Goal: Transaction & Acquisition: Book appointment/travel/reservation

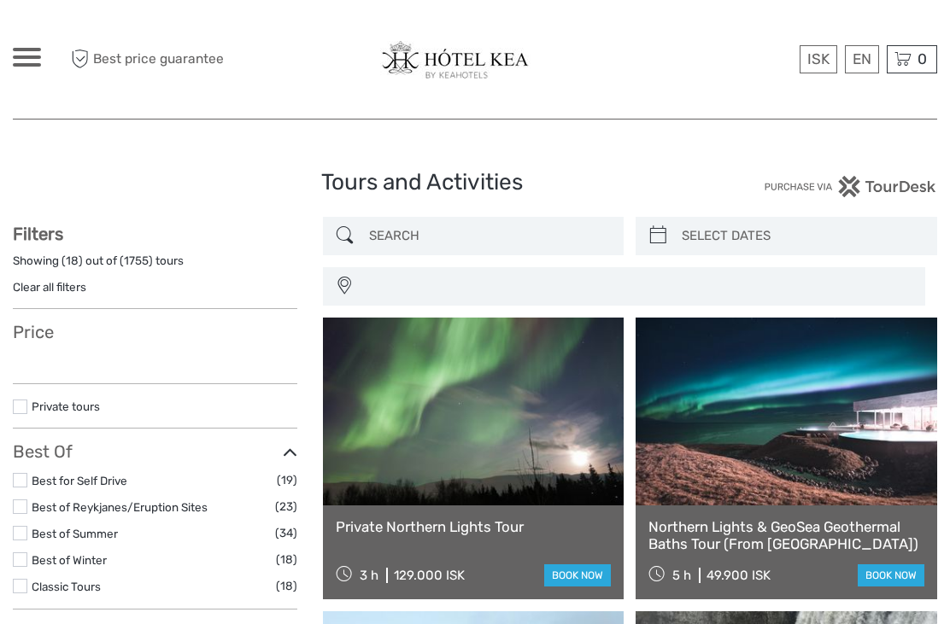
select select
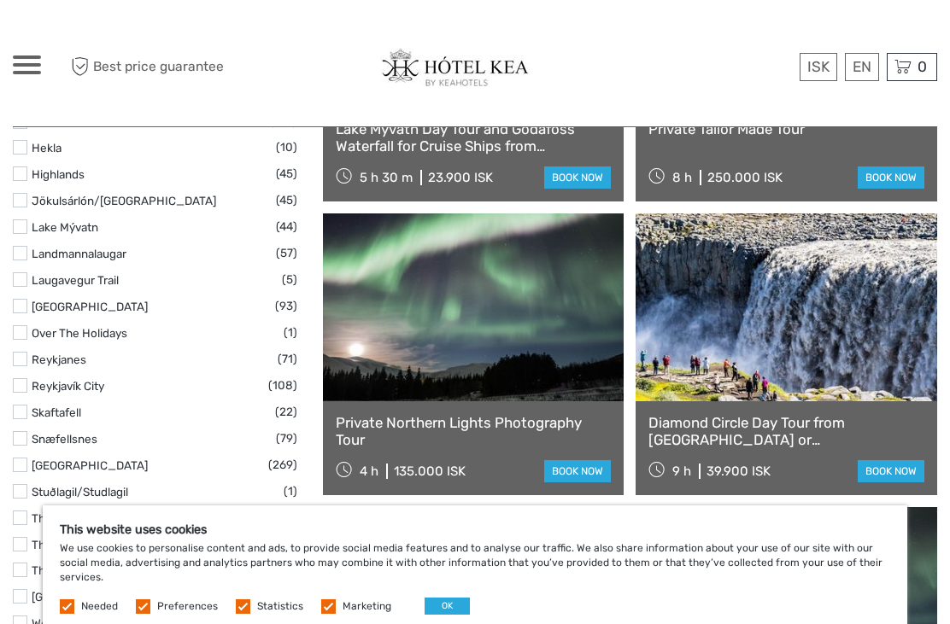
scroll to position [986, 0]
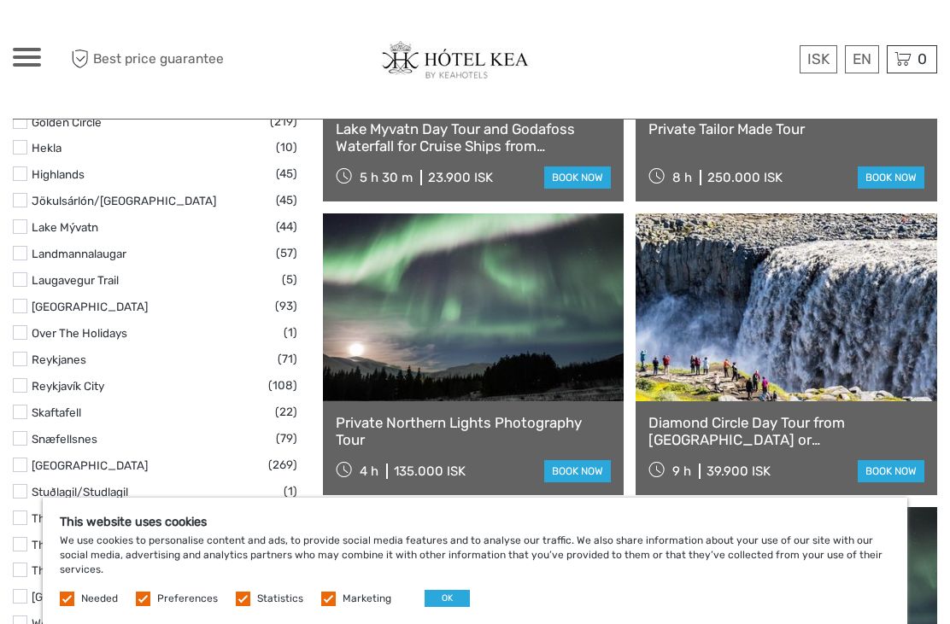
click at [749, 432] on link "Diamond Circle Day Tour from [GEOGRAPHIC_DATA] or [GEOGRAPHIC_DATA]" at bounding box center [786, 431] width 276 height 35
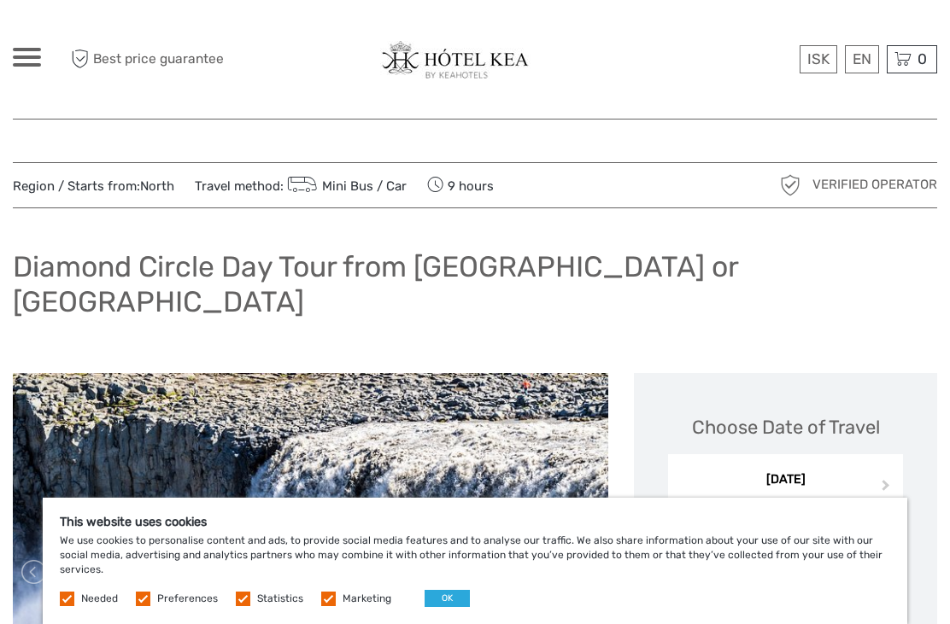
click at [328, 604] on label at bounding box center [328, 599] width 15 height 15
click at [0, 0] on input "checkbox" at bounding box center [0, 0] width 0 height 0
click at [243, 593] on label at bounding box center [243, 599] width 15 height 15
click at [0, 0] on input "checkbox" at bounding box center [0, 0] width 0 height 0
click at [149, 592] on label at bounding box center [143, 599] width 15 height 15
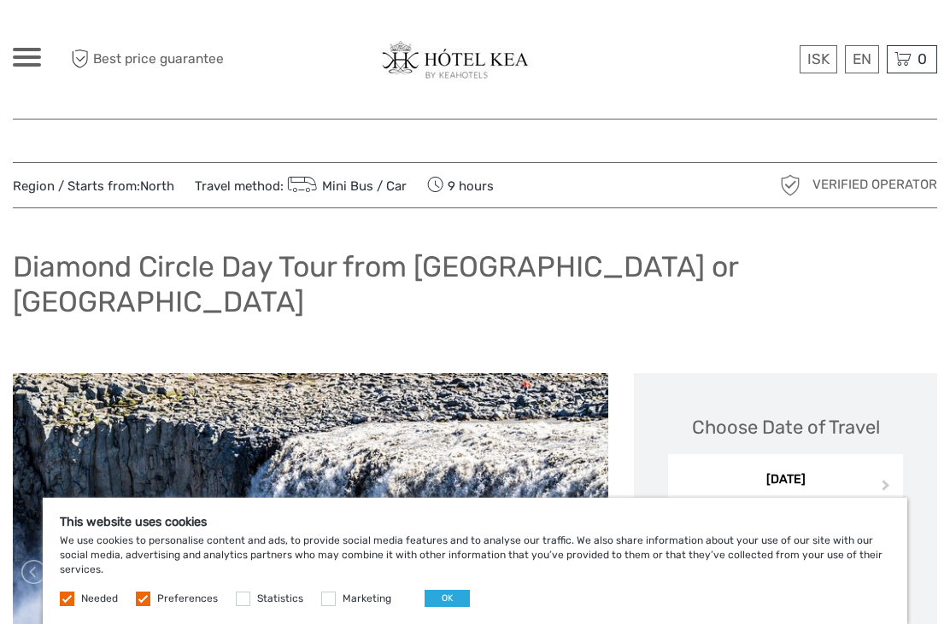
click at [0, 0] on input "checkbox" at bounding box center [0, 0] width 0 height 0
click at [450, 597] on button "OK" at bounding box center [447, 598] width 45 height 17
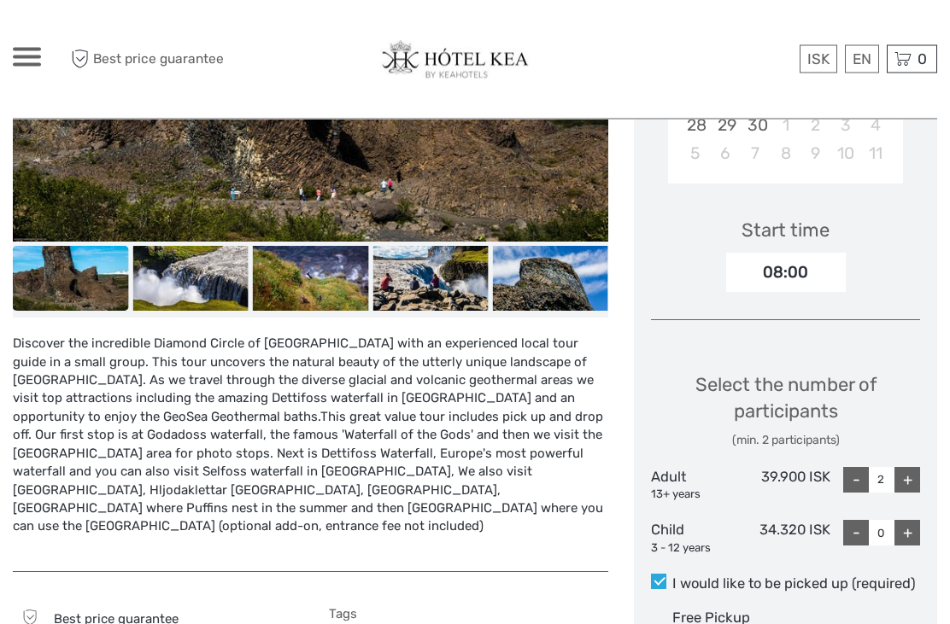
scroll to position [529, 0]
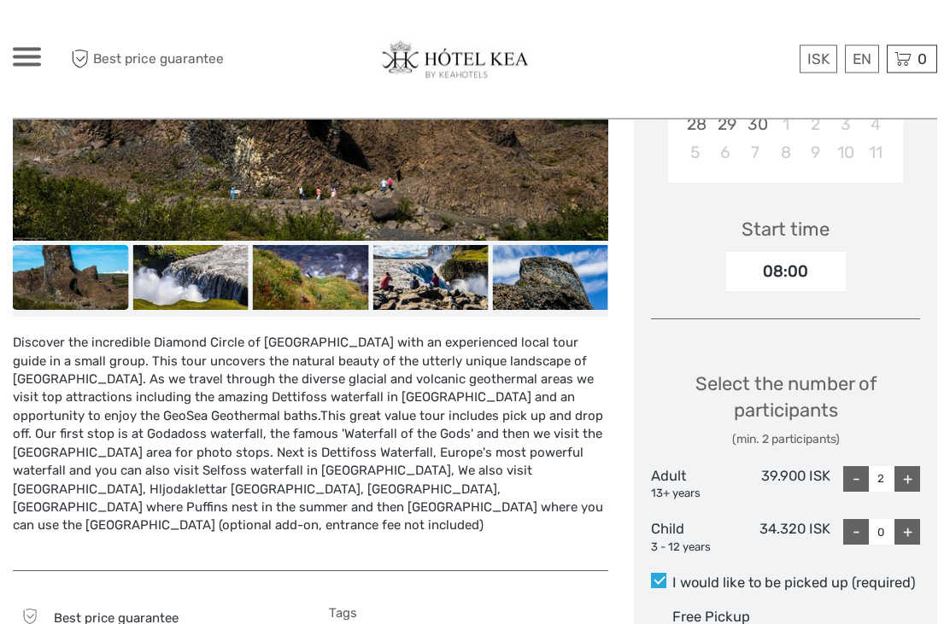
click at [858, 467] on div "-" at bounding box center [856, 480] width 26 height 26
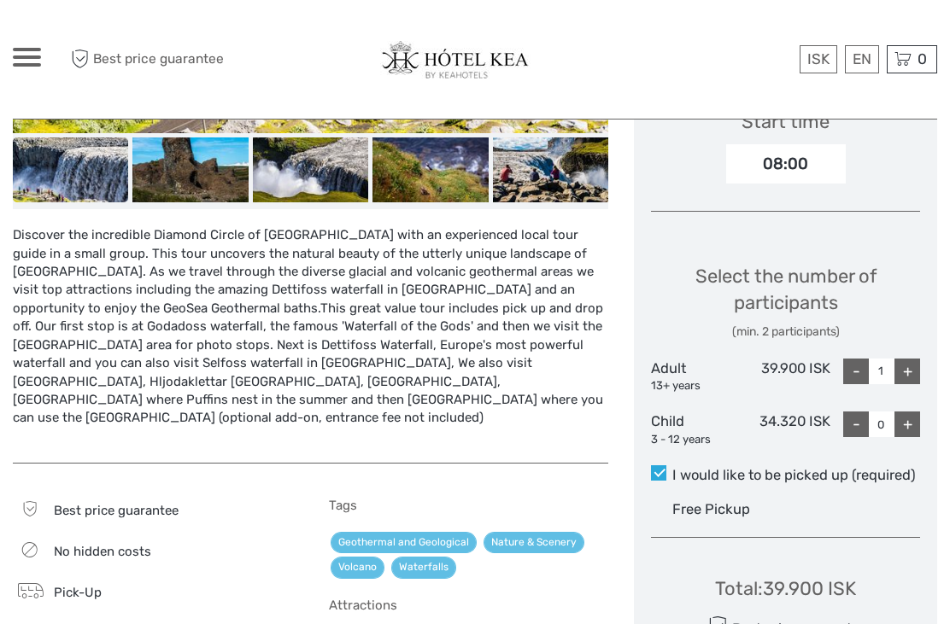
scroll to position [630, 0]
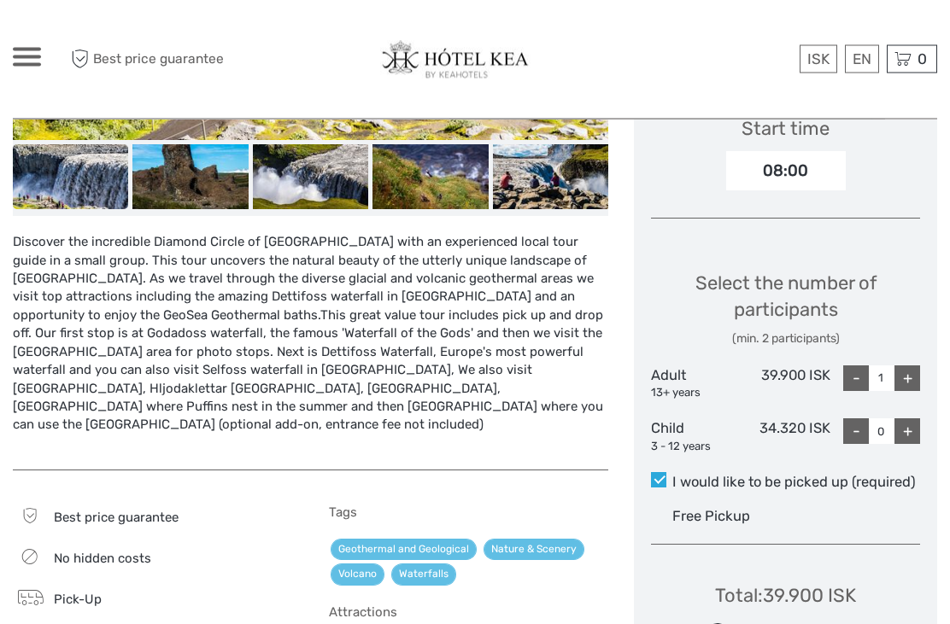
click at [667, 473] on label "I would like to be picked up (required)" at bounding box center [785, 483] width 269 height 21
click at [672, 477] on input "I would like to be picked up (required)" at bounding box center [672, 477] width 0 height 0
click at [659, 472] on span at bounding box center [658, 479] width 15 height 15
click at [672, 476] on input "I would like to be picked up (required)" at bounding box center [672, 476] width 0 height 0
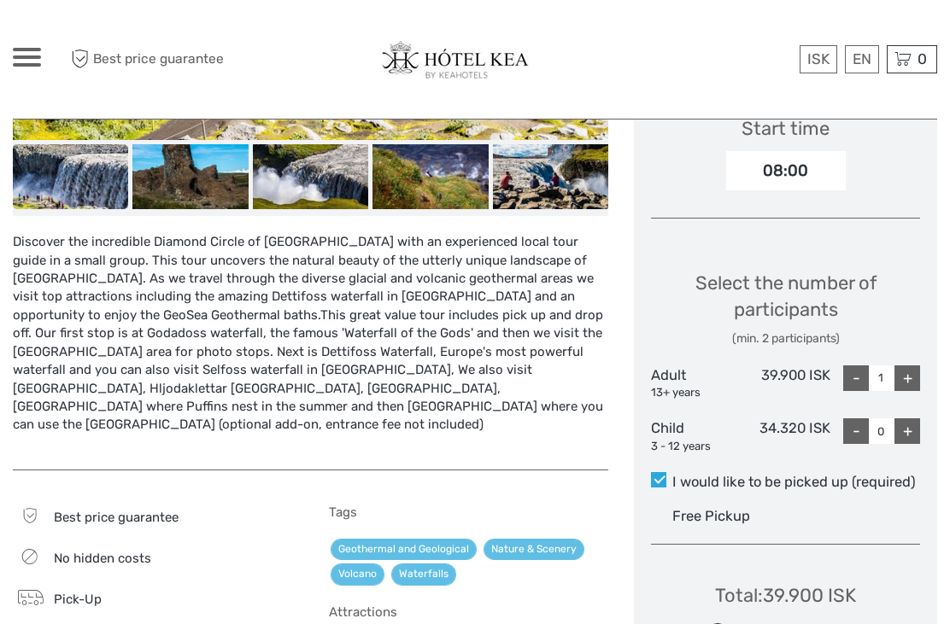
click at [665, 472] on span at bounding box center [658, 479] width 15 height 15
click at [672, 476] on input "I would like to be picked up (required)" at bounding box center [672, 476] width 0 height 0
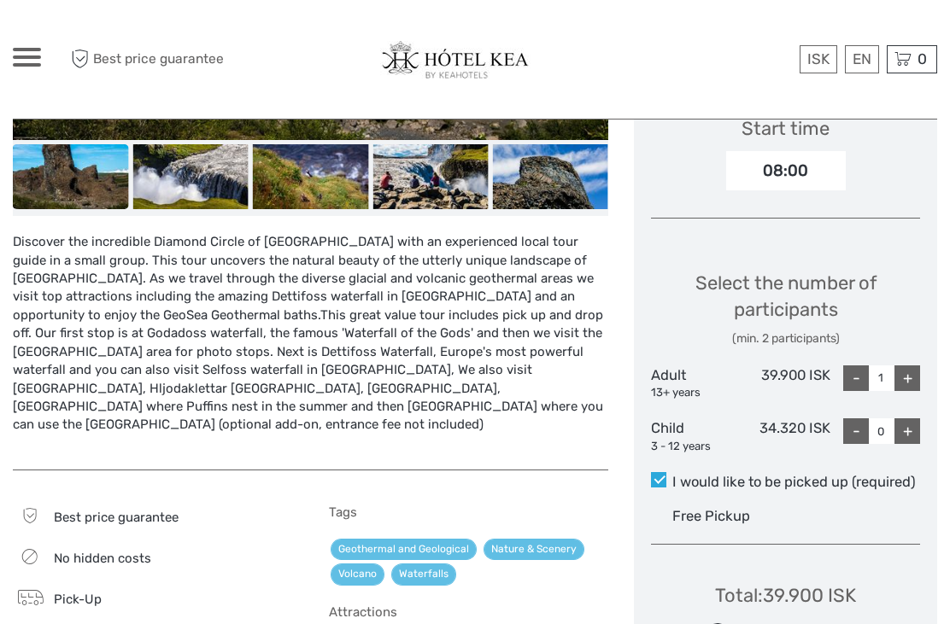
click at [854, 366] on div "-" at bounding box center [856, 379] width 26 height 26
click at [913, 366] on div "+" at bounding box center [907, 379] width 26 height 26
click at [915, 366] on div "+" at bounding box center [907, 379] width 26 height 26
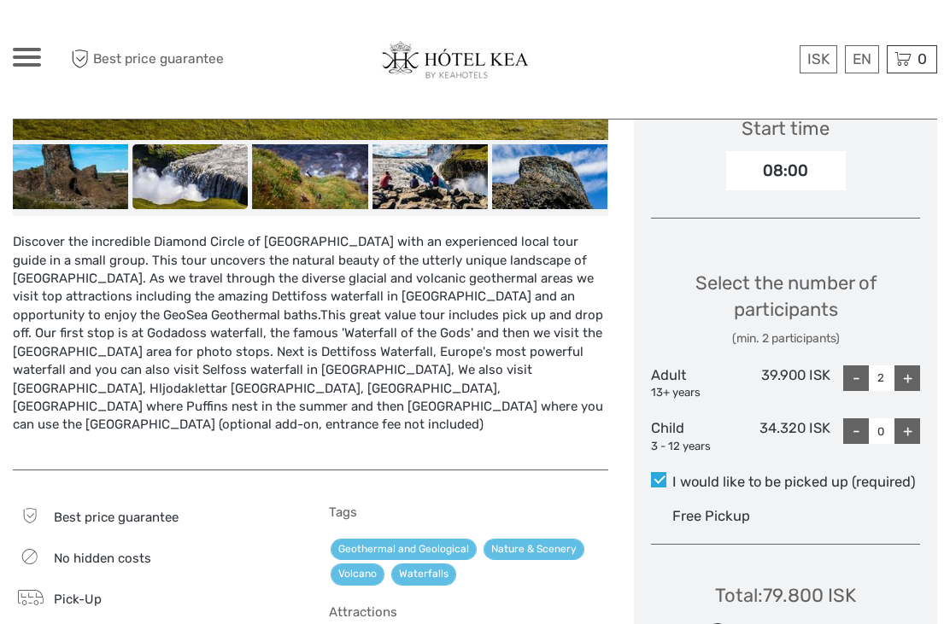
click at [853, 366] on div "-" at bounding box center [856, 379] width 26 height 26
type input "1"
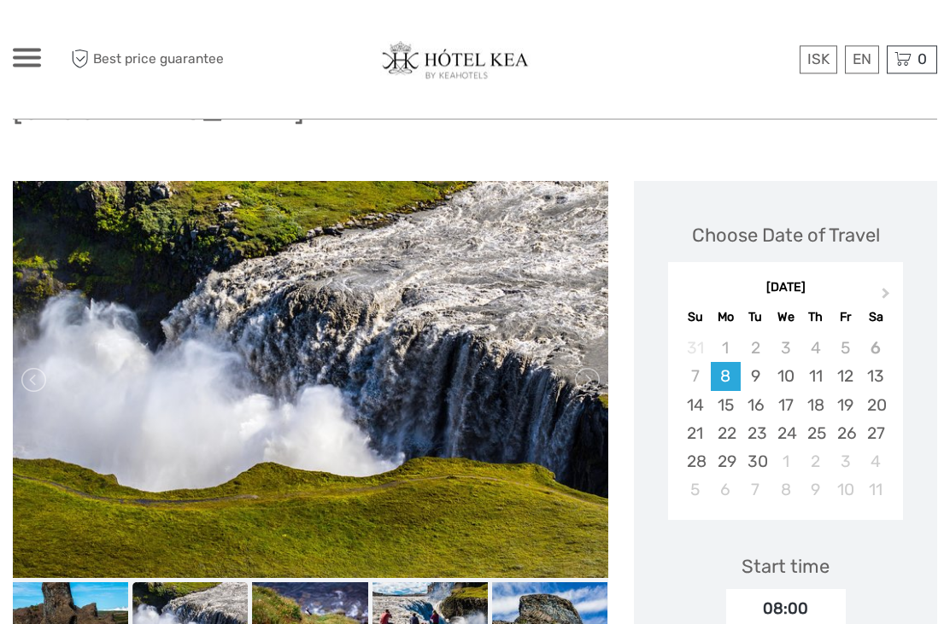
scroll to position [147, 0]
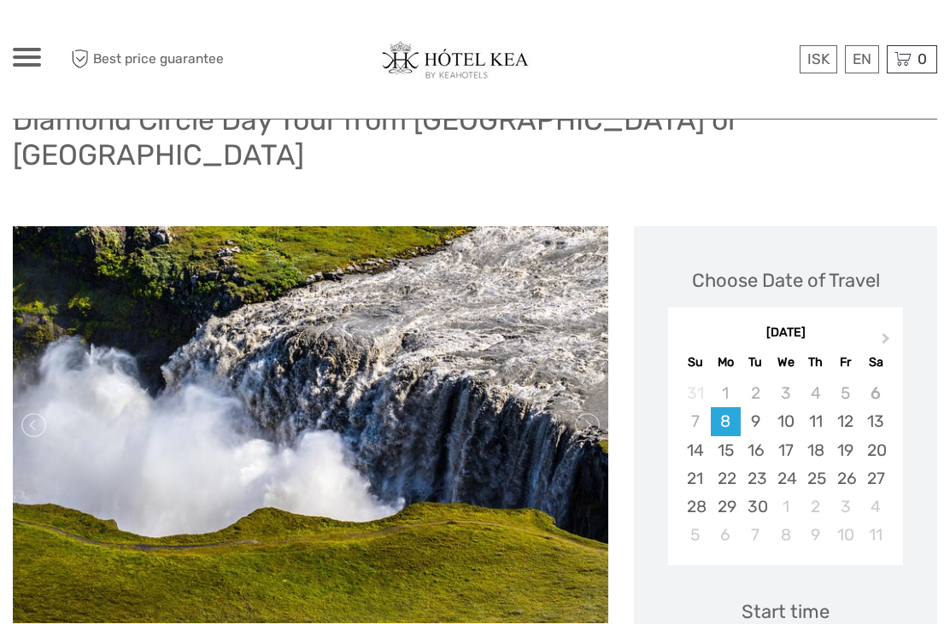
click at [888, 329] on button "Next Month" at bounding box center [887, 342] width 27 height 27
click at [892, 329] on button "Next Month" at bounding box center [887, 342] width 27 height 27
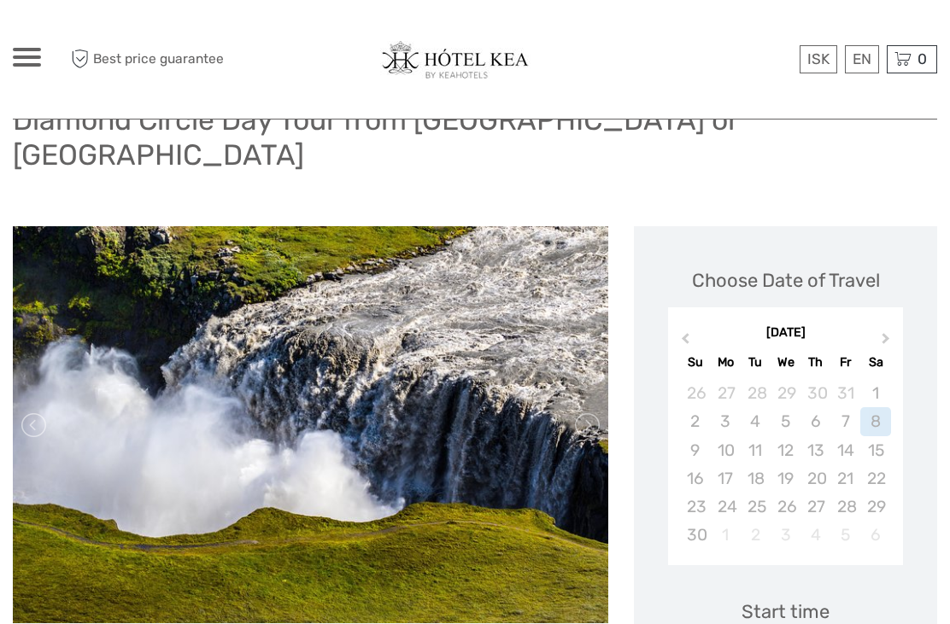
click at [870, 325] on div "November 2025" at bounding box center [785, 334] width 235 height 18
click at [886, 330] on span "Next Month" at bounding box center [886, 342] width 0 height 25
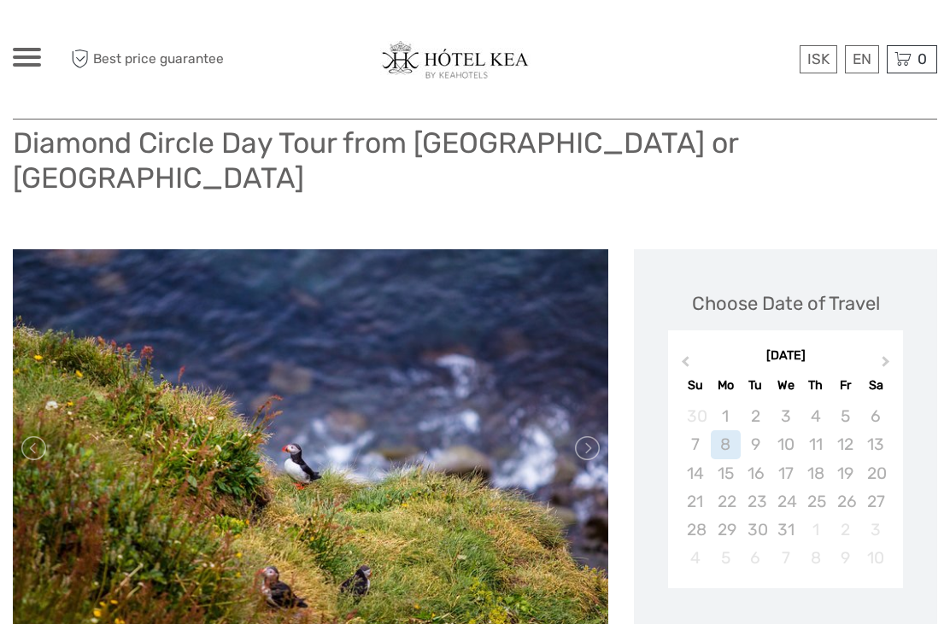
scroll to position [111, 0]
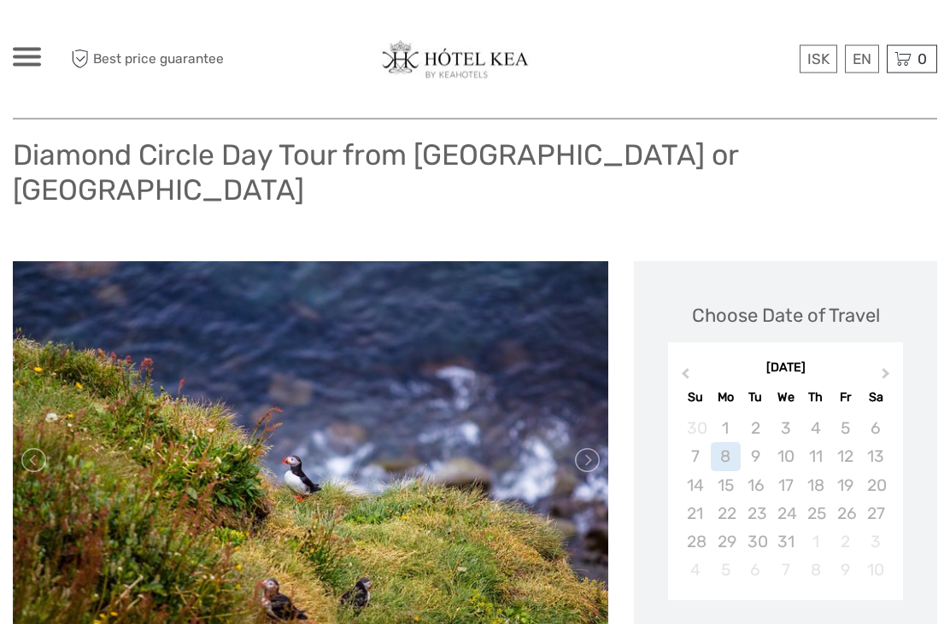
click at [797, 472] on div "17" at bounding box center [786, 486] width 30 height 28
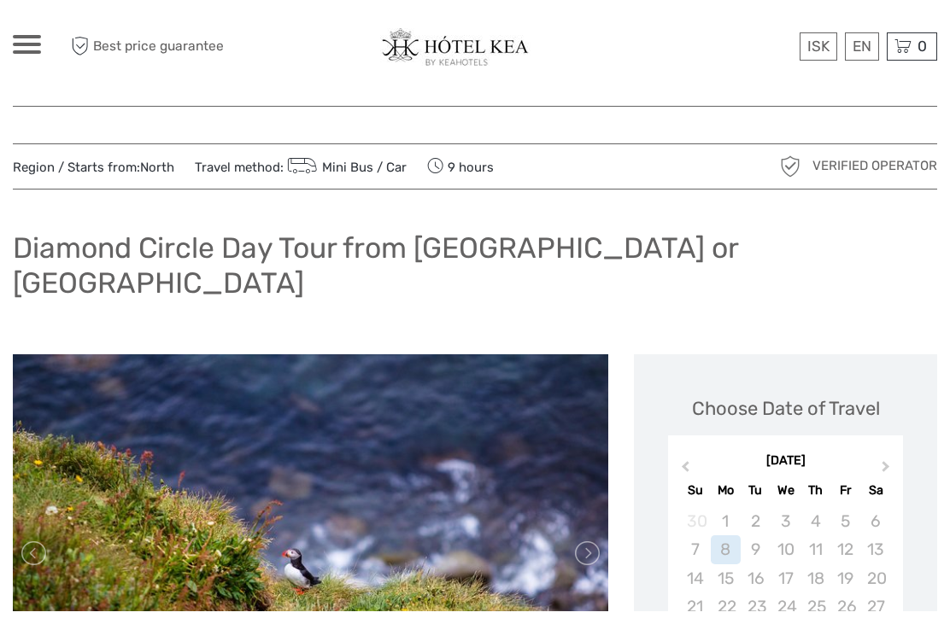
scroll to position [0, 0]
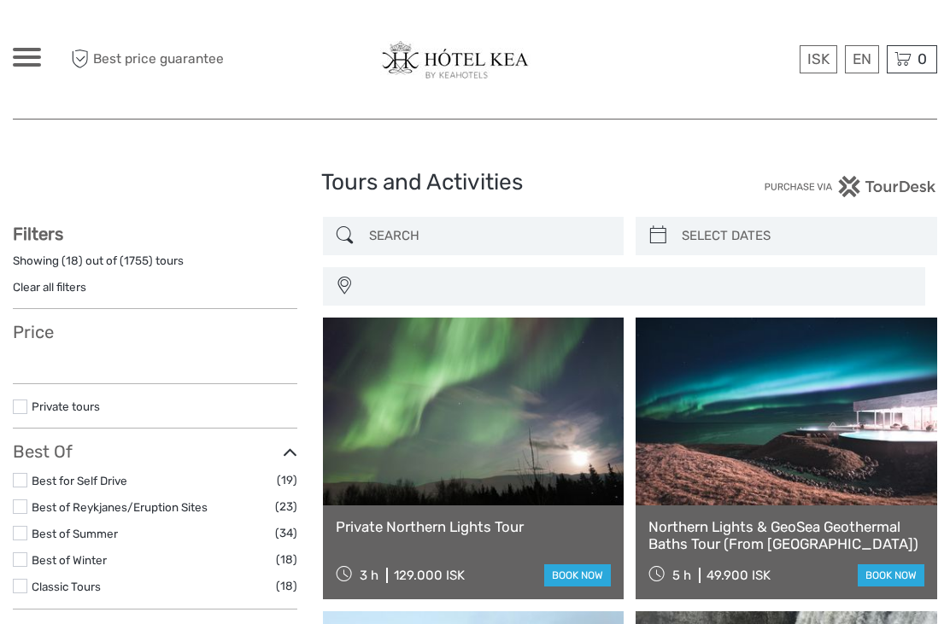
select select
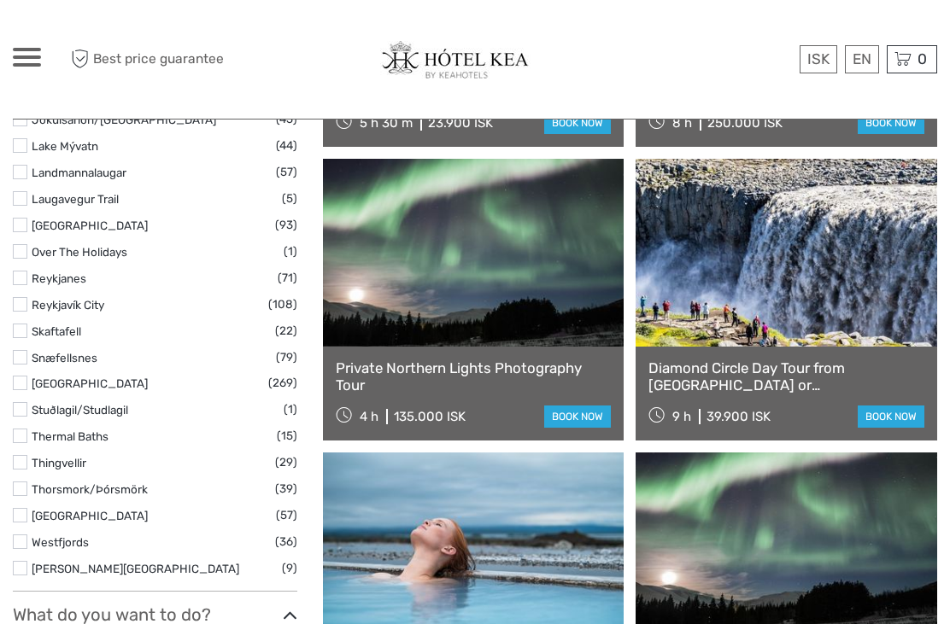
select select
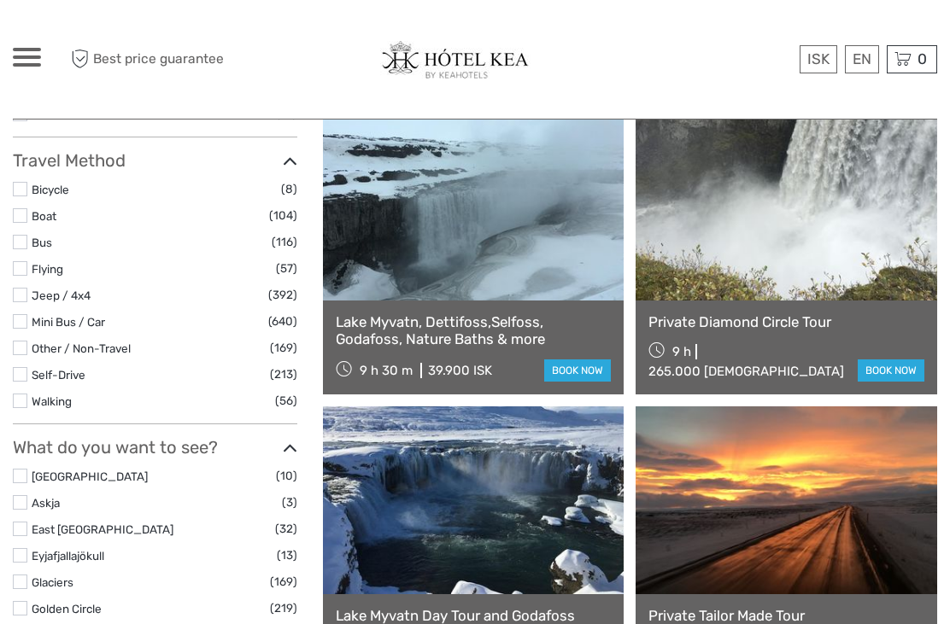
scroll to position [498, 0]
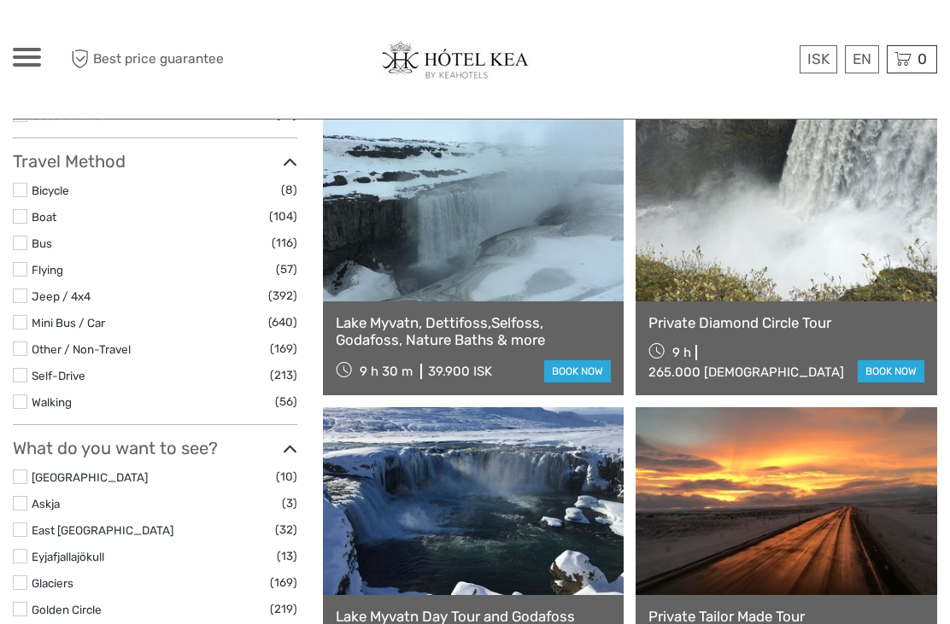
click at [487, 331] on link "Lake Myvatn, Dettifoss,Selfoss, Godafoss, Nature Baths & more" at bounding box center [474, 331] width 276 height 35
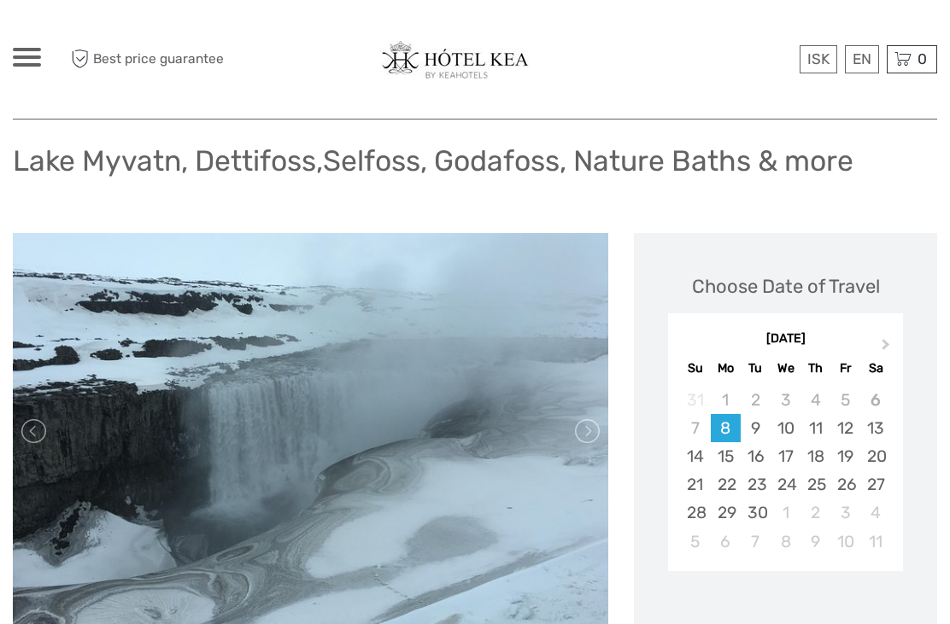
scroll to position [111, 0]
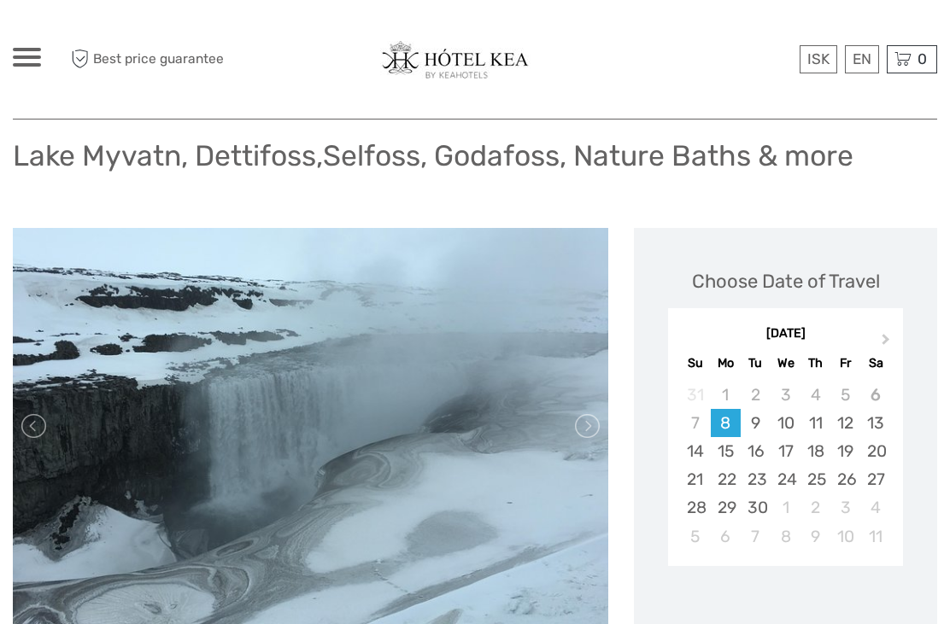
click at [891, 333] on button "Next Month" at bounding box center [887, 343] width 27 height 27
click at [886, 339] on span "Next Month" at bounding box center [886, 343] width 0 height 25
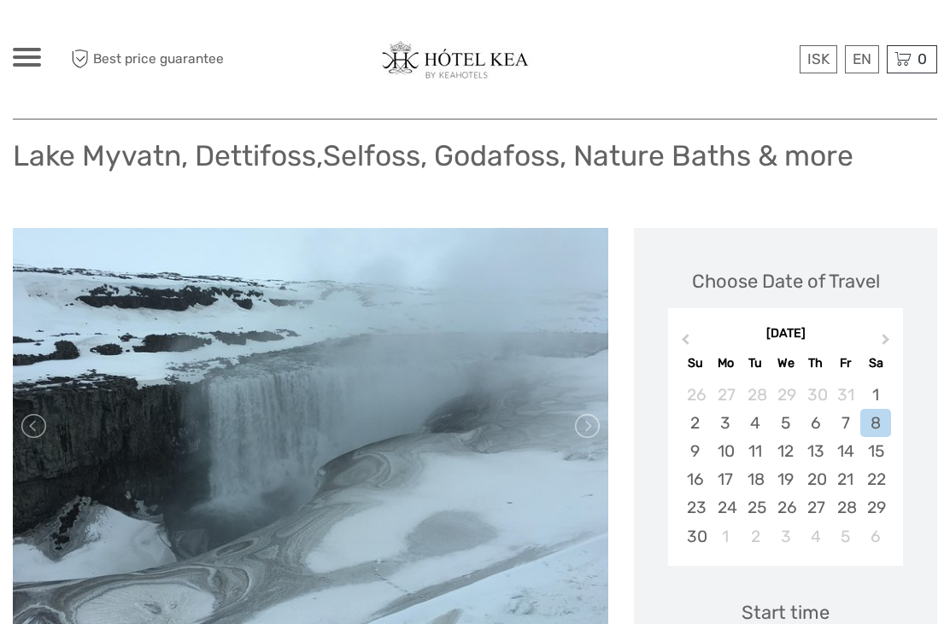
click at [887, 336] on button "Next Month" at bounding box center [887, 343] width 27 height 27
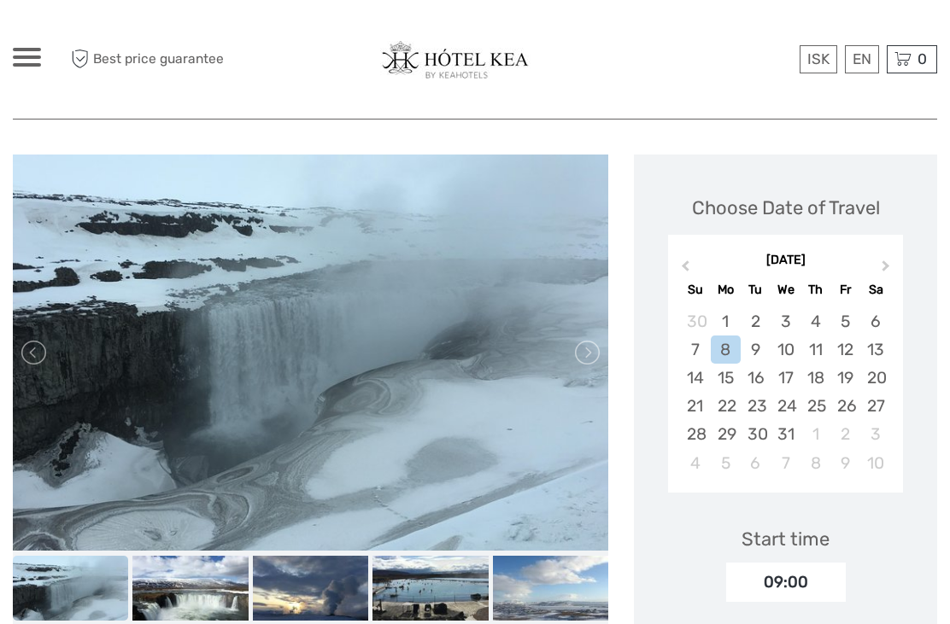
scroll to position [193, 0]
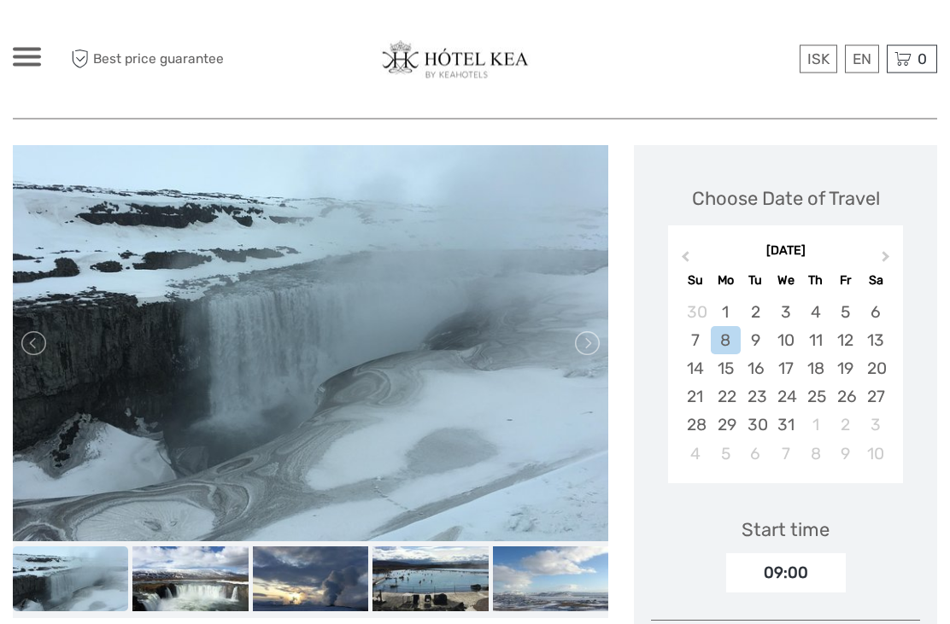
click at [826, 396] on div "25" at bounding box center [815, 398] width 30 height 28
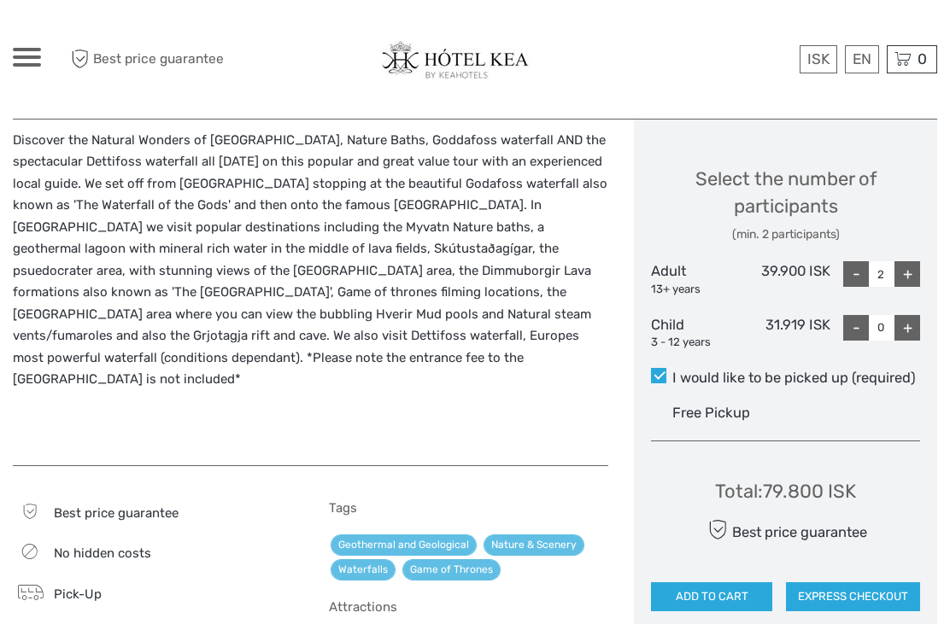
scroll to position [699, 0]
click at [857, 273] on div "-" at bounding box center [856, 275] width 26 height 26
type input "1"
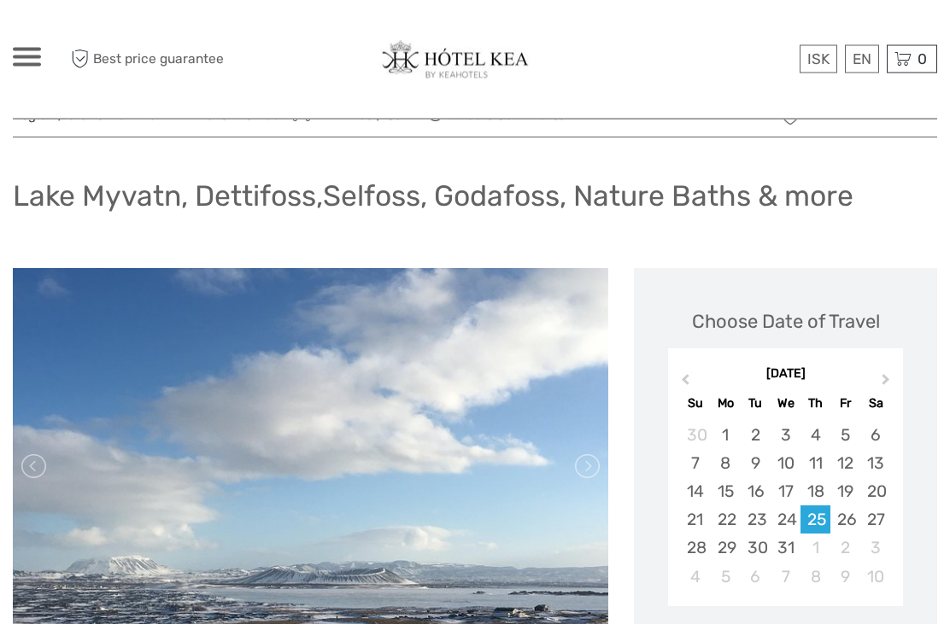
scroll to position [0, 0]
